Goal: Task Accomplishment & Management: Use online tool/utility

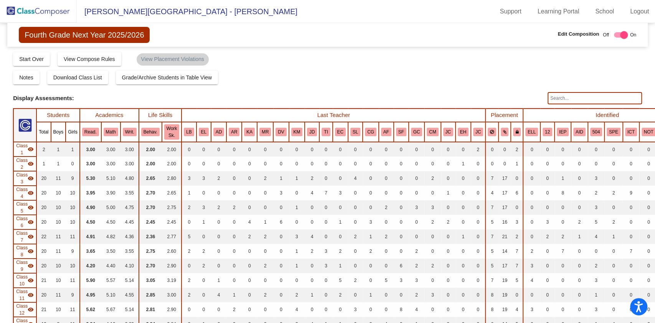
scroll to position [519, 0]
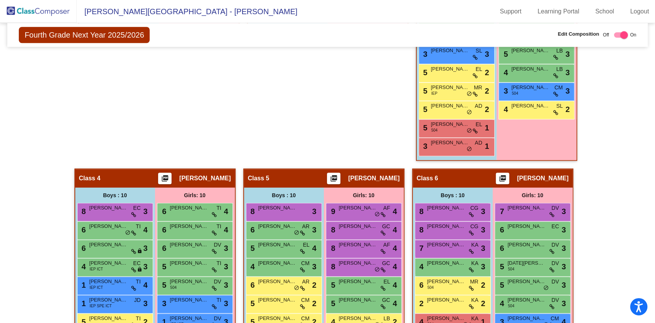
click at [126, 36] on span "Fourth Grade Next Year 2025/2026" at bounding box center [84, 35] width 131 height 16
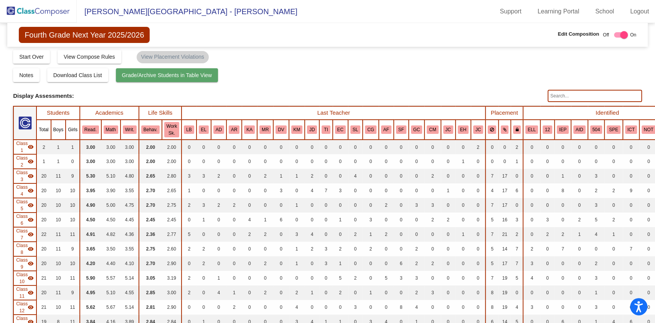
scroll to position [0, 0]
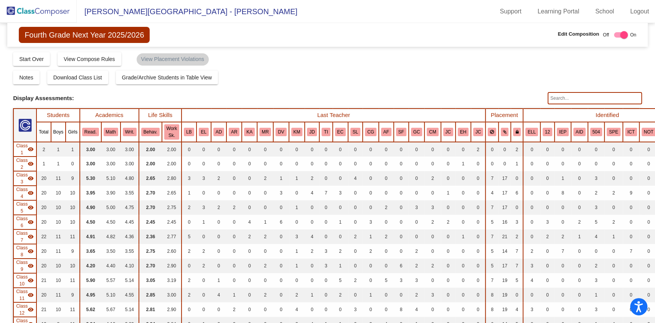
click at [45, 9] on img at bounding box center [38, 11] width 77 height 23
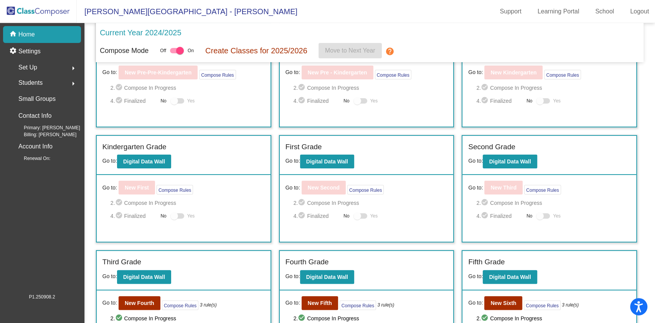
scroll to position [129, 0]
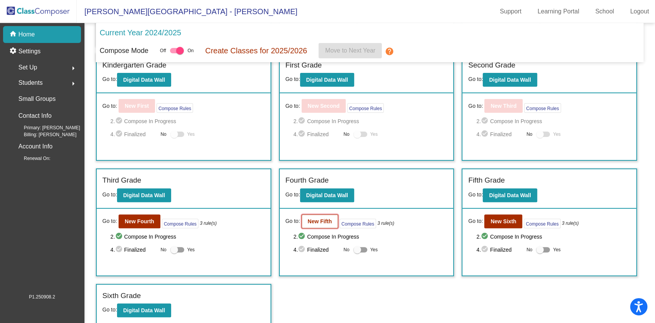
click at [317, 219] on b "New Fifth" at bounding box center [320, 221] width 24 height 6
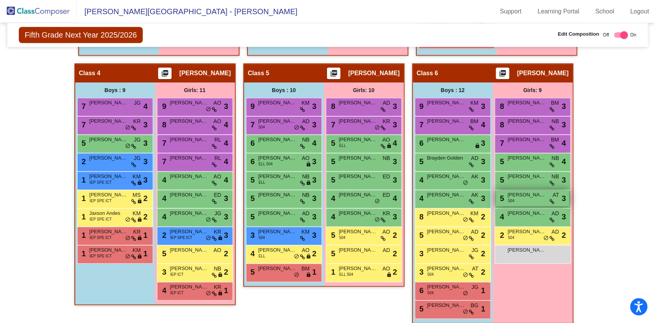
scroll to position [519, 0]
